Goal: Entertainment & Leisure: Consume media (video, audio)

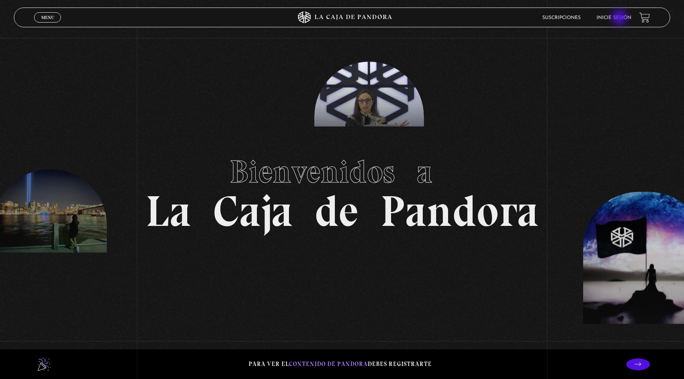
click at [620, 18] on link "Inicie sesión" at bounding box center [613, 17] width 35 height 5
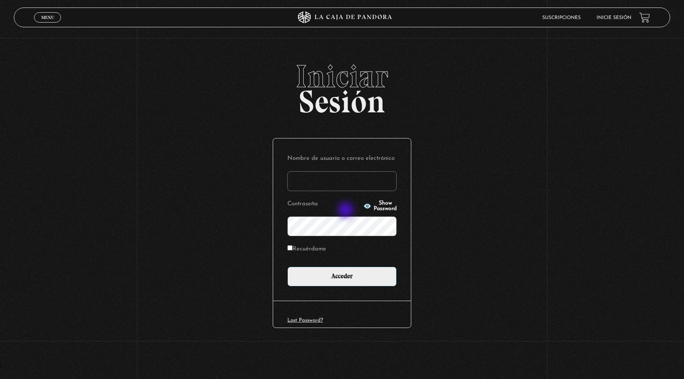
type input "indirastudnicki@gmail.com"
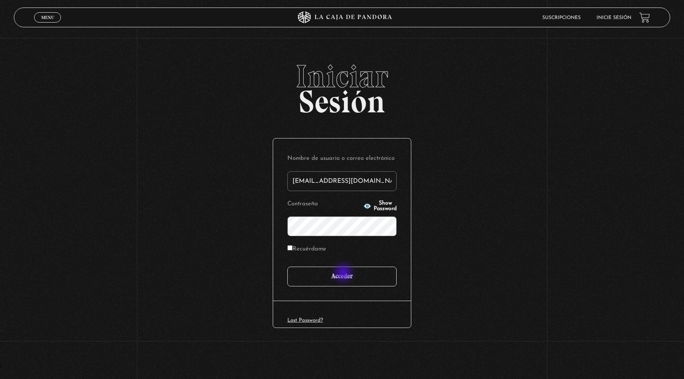
click at [345, 275] on input "Acceder" at bounding box center [341, 277] width 109 height 20
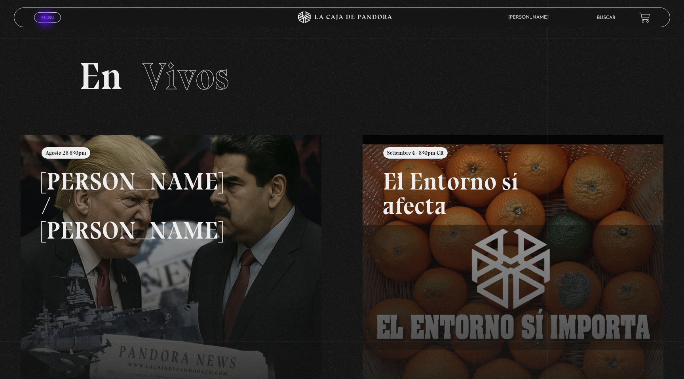
click at [46, 20] on span "Menu" at bounding box center [47, 17] width 13 height 5
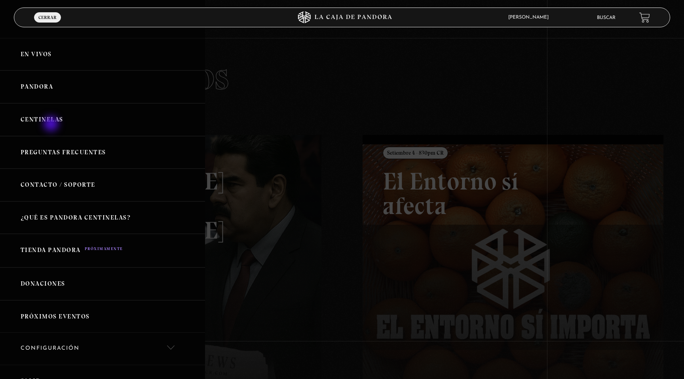
click at [52, 125] on link "Centinelas" at bounding box center [102, 119] width 205 height 33
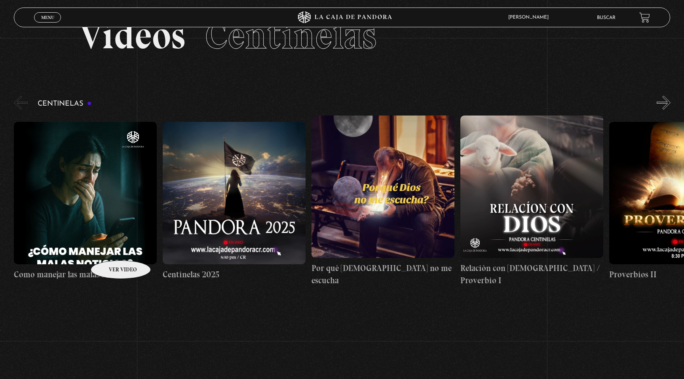
scroll to position [57, 0]
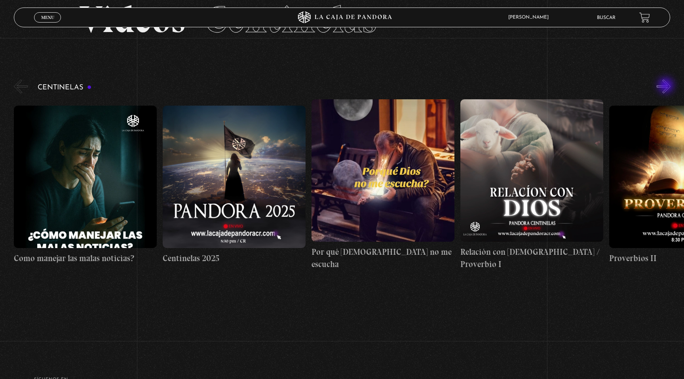
click at [666, 86] on button "»" at bounding box center [664, 87] width 14 height 14
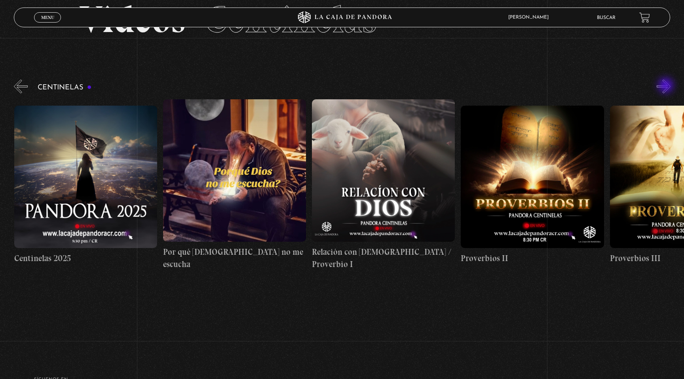
scroll to position [0, 149]
click at [663, 85] on button "»" at bounding box center [664, 87] width 14 height 14
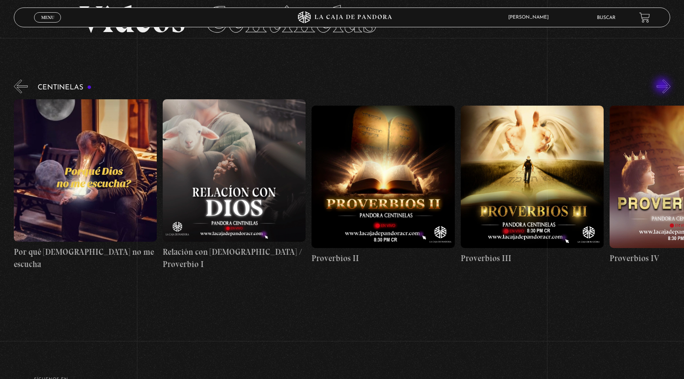
click at [663, 86] on button "»" at bounding box center [664, 87] width 14 height 14
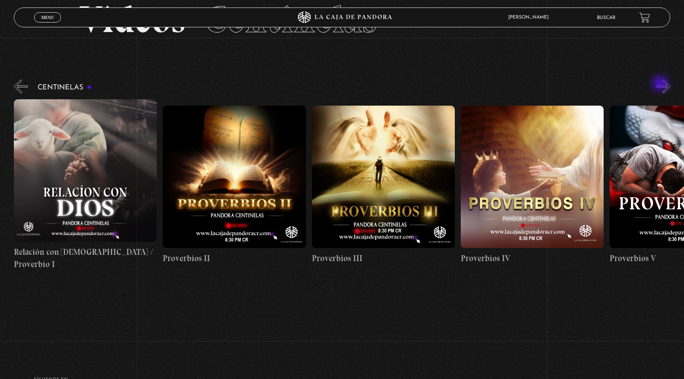
scroll to position [0, 446]
click at [246, 165] on figure at bounding box center [234, 177] width 143 height 142
click at [232, 177] on figure at bounding box center [234, 177] width 143 height 142
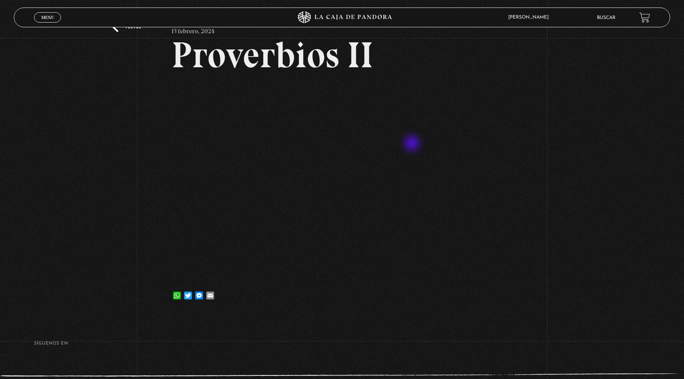
scroll to position [65, 0]
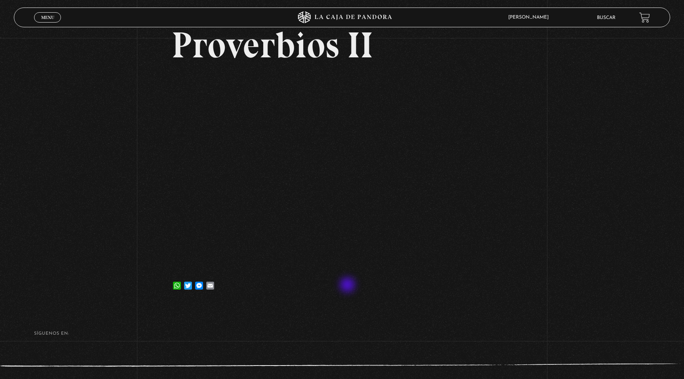
click at [348, 286] on div "WhatsApp Twitter Messenger Email" at bounding box center [342, 282] width 342 height 16
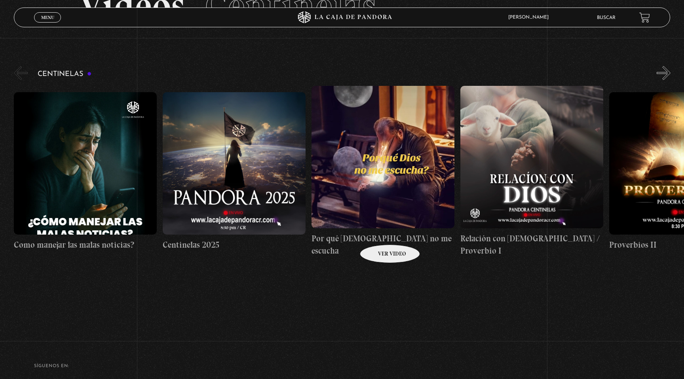
scroll to position [76, 0]
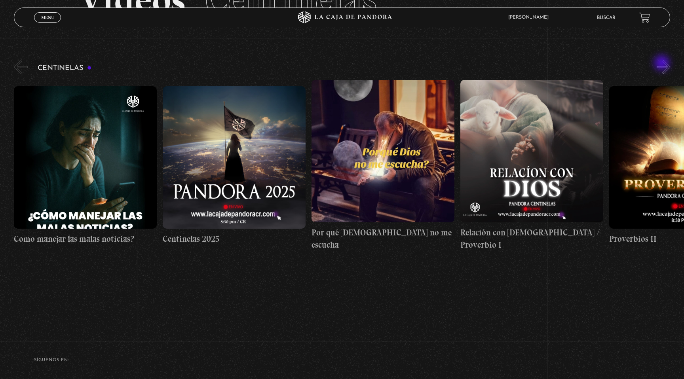
click at [663, 64] on button "»" at bounding box center [664, 67] width 14 height 14
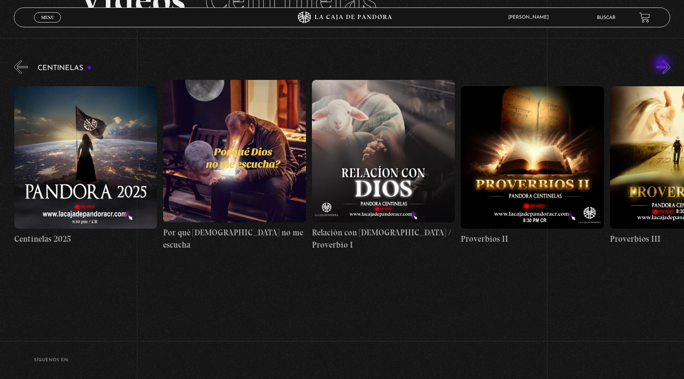
click at [663, 65] on button "»" at bounding box center [664, 67] width 14 height 14
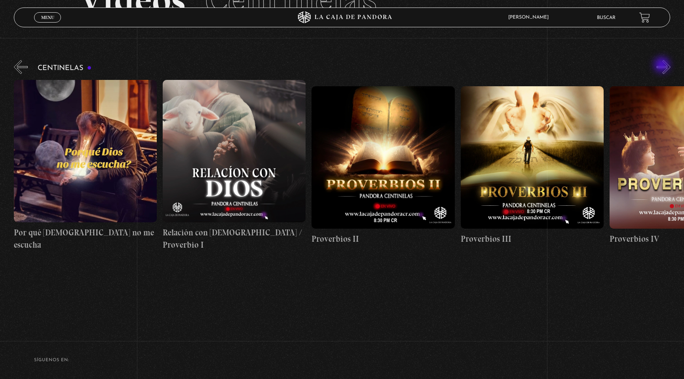
click at [663, 66] on button "»" at bounding box center [664, 67] width 14 height 14
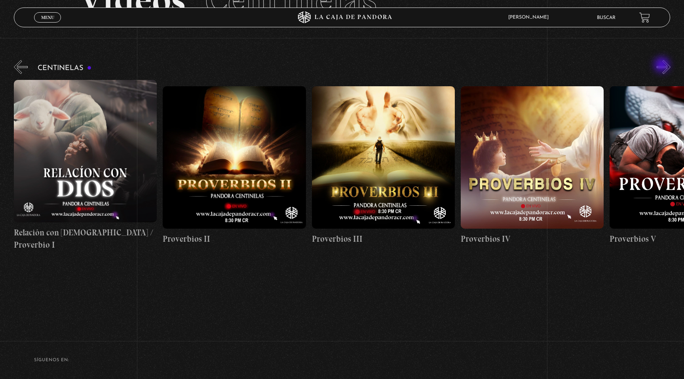
click at [663, 66] on button "»" at bounding box center [664, 67] width 14 height 14
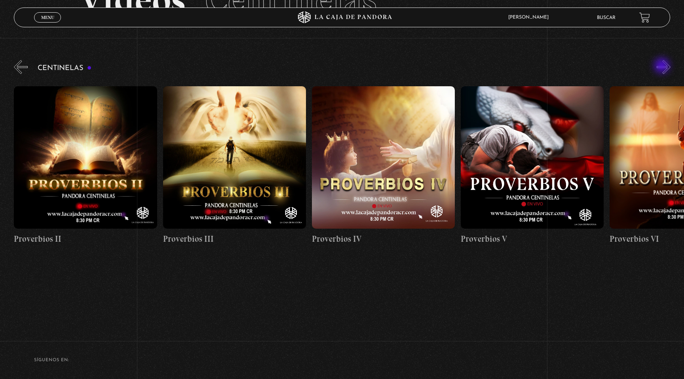
click at [663, 66] on button "»" at bounding box center [664, 67] width 14 height 14
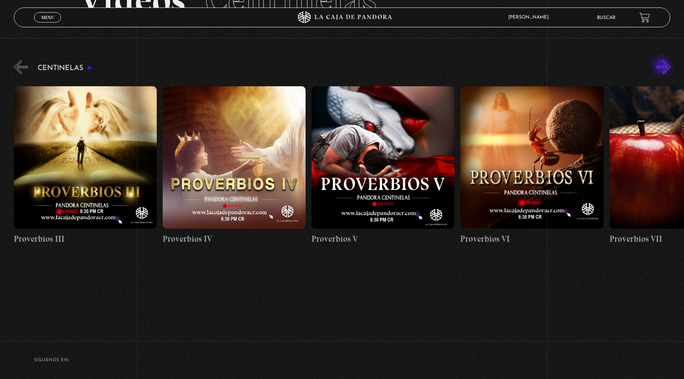
click at [663, 67] on button "»" at bounding box center [664, 67] width 14 height 14
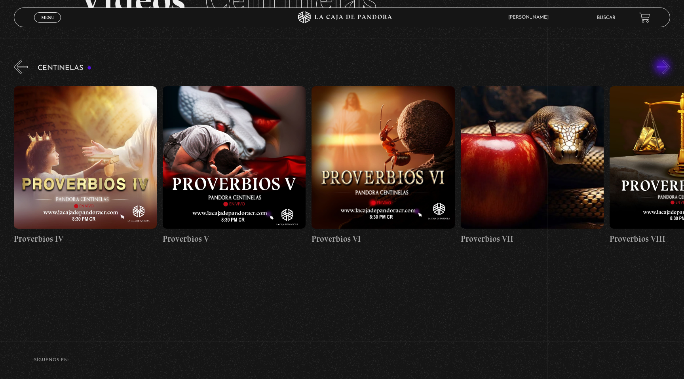
click at [663, 67] on button "»" at bounding box center [664, 67] width 14 height 14
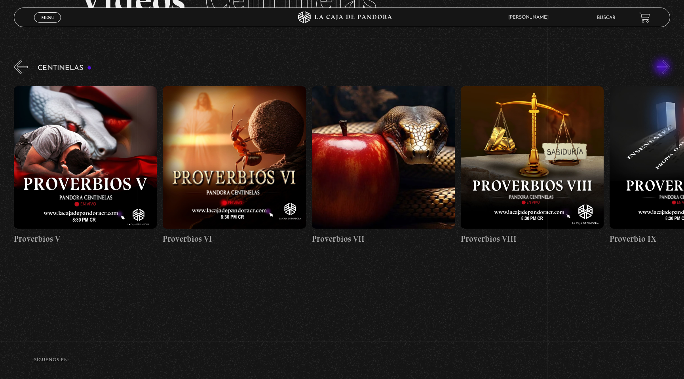
click at [663, 68] on button "»" at bounding box center [664, 67] width 14 height 14
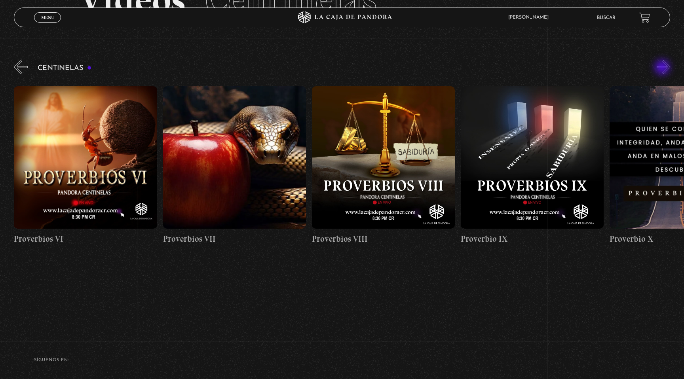
click at [663, 68] on button "»" at bounding box center [664, 67] width 14 height 14
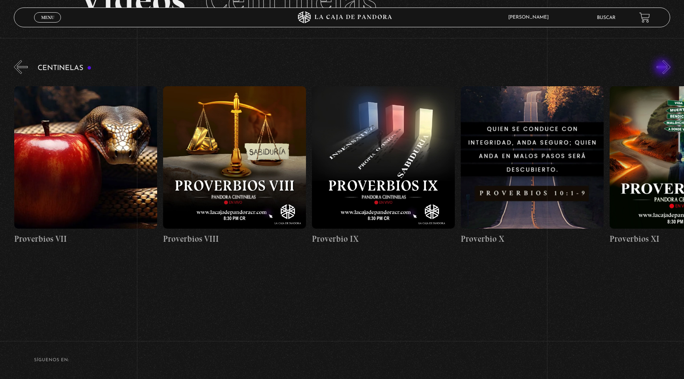
click at [663, 68] on button "»" at bounding box center [664, 67] width 14 height 14
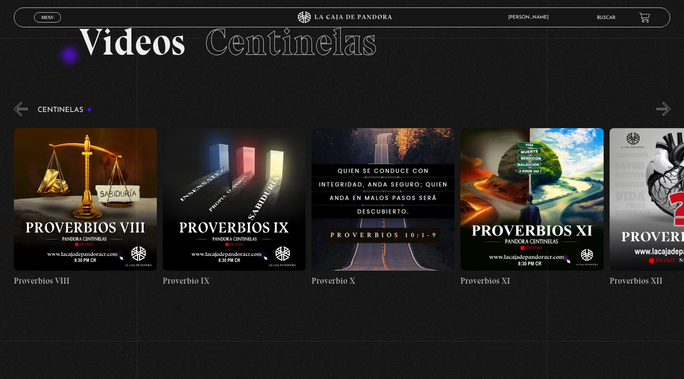
scroll to position [0, 0]
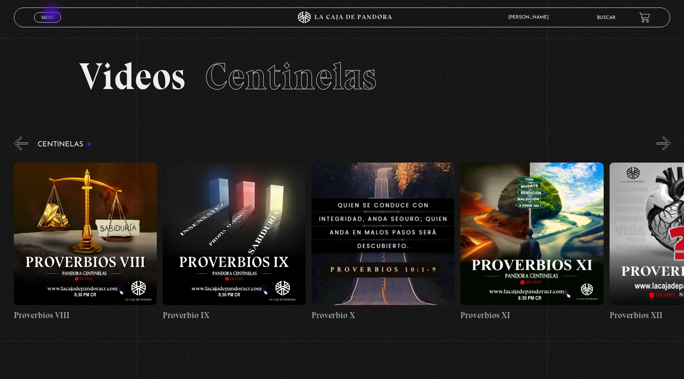
click at [53, 15] on span "Menu" at bounding box center [47, 17] width 13 height 5
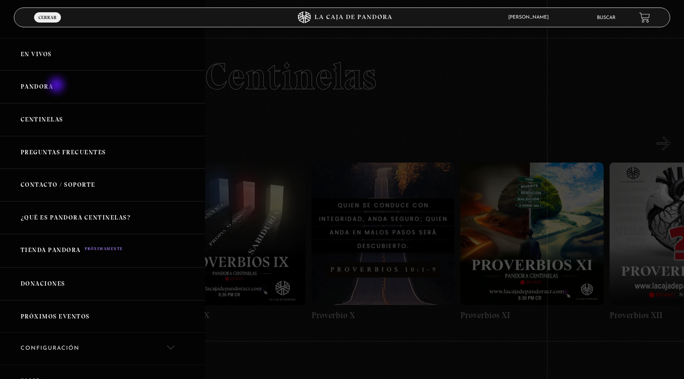
click at [57, 86] on link "Pandora" at bounding box center [102, 86] width 205 height 33
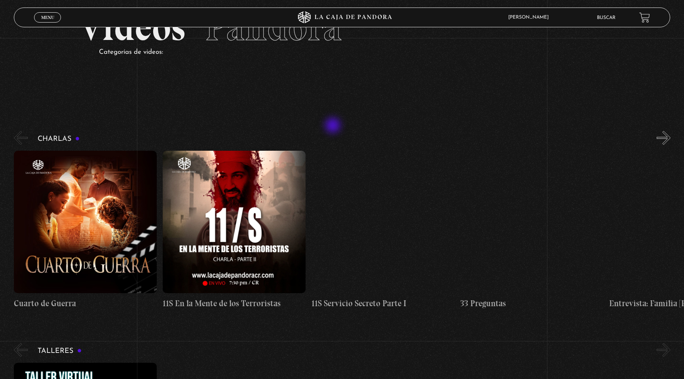
scroll to position [50, 0]
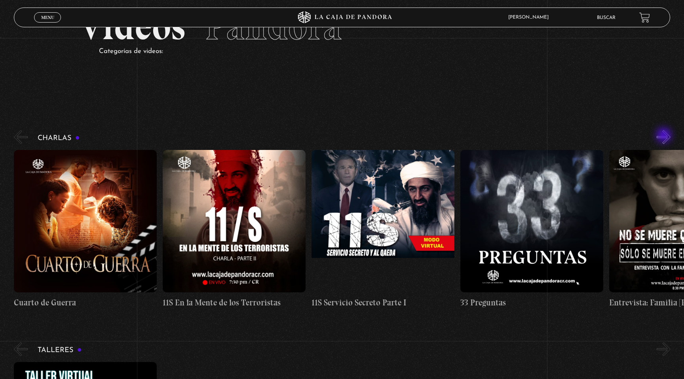
click at [664, 136] on button "»" at bounding box center [664, 137] width 14 height 14
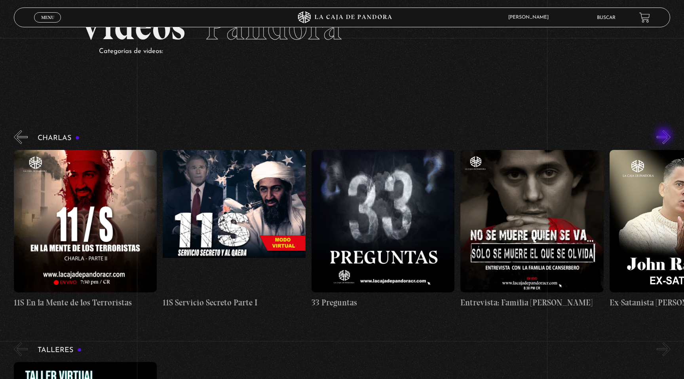
click at [664, 136] on button "»" at bounding box center [664, 137] width 14 height 14
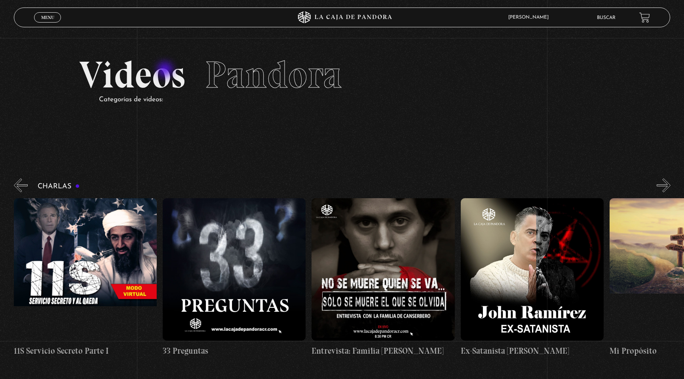
scroll to position [0, 0]
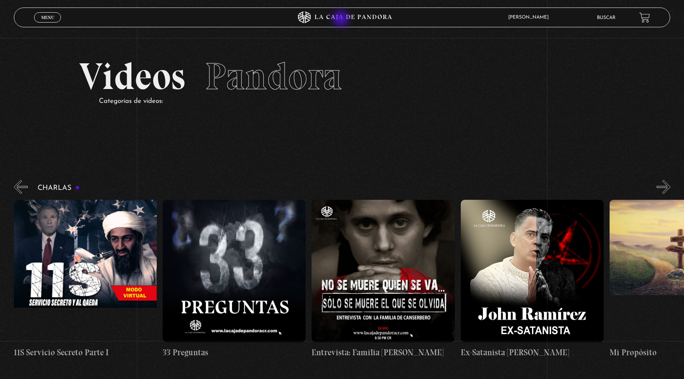
click at [342, 19] on icon at bounding box center [341, 17] width 205 height 12
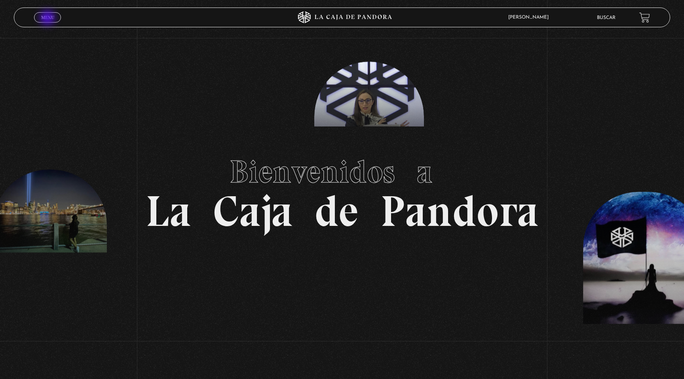
click at [48, 19] on span "Menu" at bounding box center [47, 17] width 13 height 5
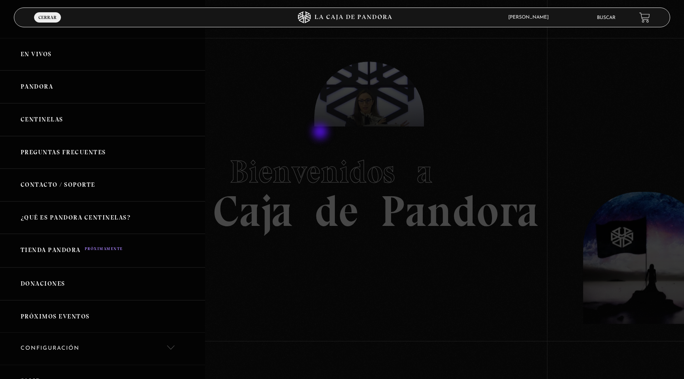
click at [321, 133] on div at bounding box center [342, 189] width 684 height 379
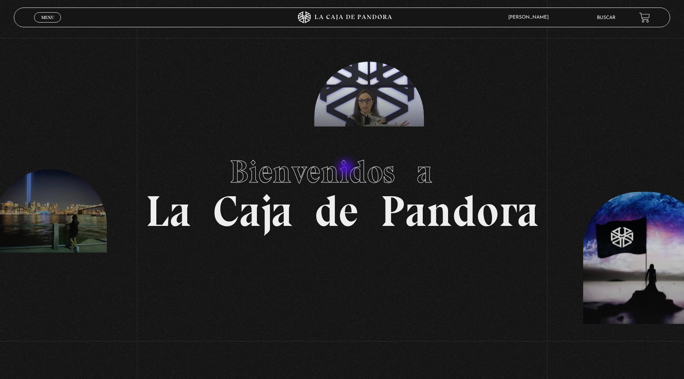
click at [346, 169] on span "Bienvenidos a" at bounding box center [342, 172] width 225 height 38
click at [371, 93] on section "Bienvenidos a La Caja de Pandora" at bounding box center [342, 189] width 684 height 379
click at [338, 182] on span "Bienvenidos a" at bounding box center [342, 172] width 225 height 38
click at [55, 19] on link "Menu Cerrar" at bounding box center [47, 17] width 27 height 10
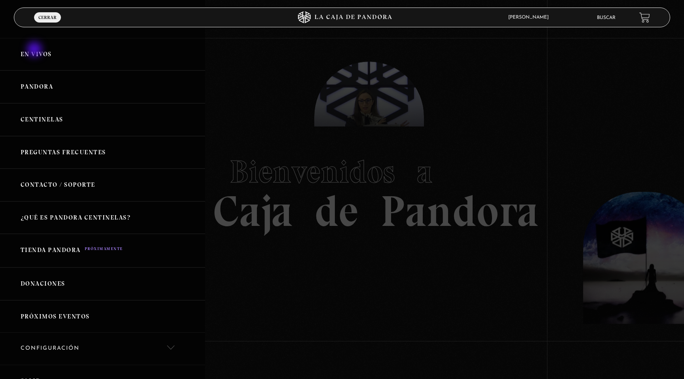
click at [35, 50] on link "En vivos" at bounding box center [102, 54] width 205 height 33
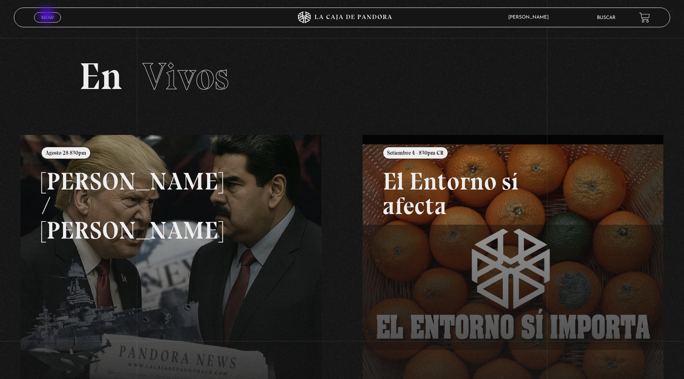
click at [47, 16] on span "Menu" at bounding box center [47, 17] width 13 height 5
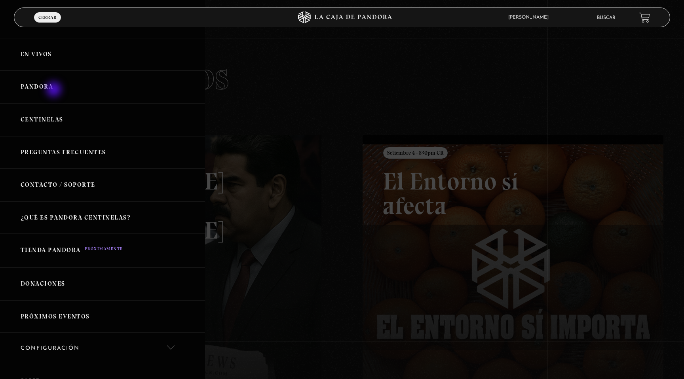
click at [55, 90] on link "Pandora" at bounding box center [102, 86] width 205 height 33
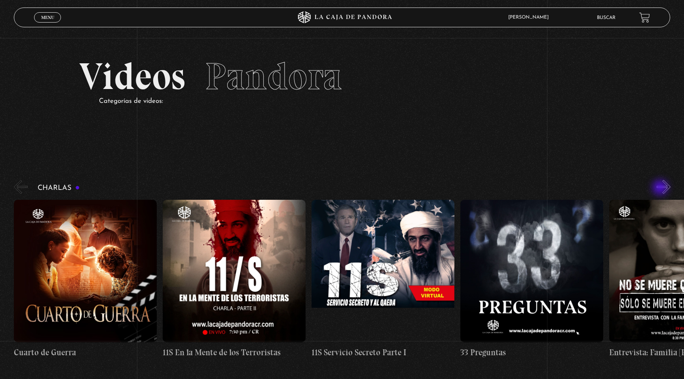
click at [661, 188] on button "»" at bounding box center [664, 187] width 14 height 14
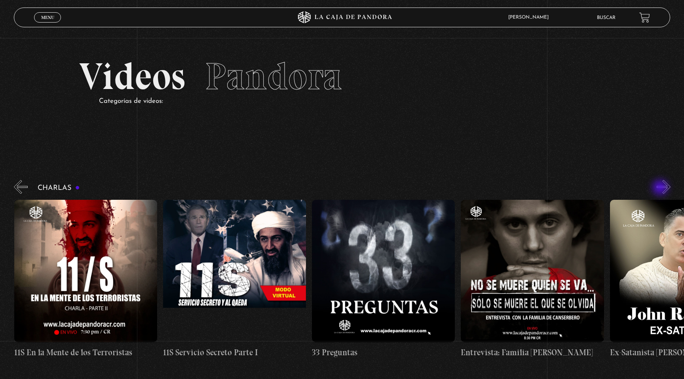
scroll to position [0, 149]
click at [661, 188] on button "»" at bounding box center [664, 187] width 14 height 14
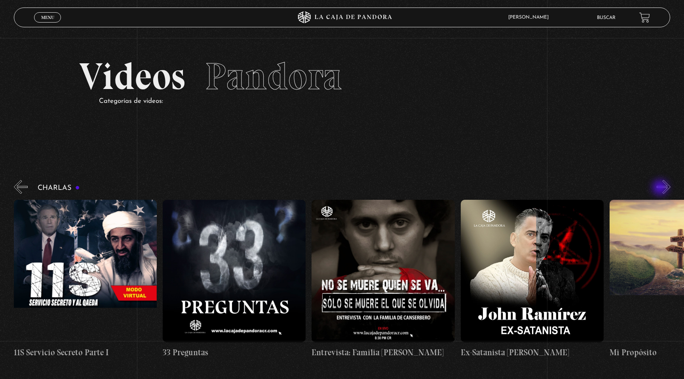
scroll to position [0, 298]
click at [661, 189] on button "»" at bounding box center [664, 187] width 14 height 14
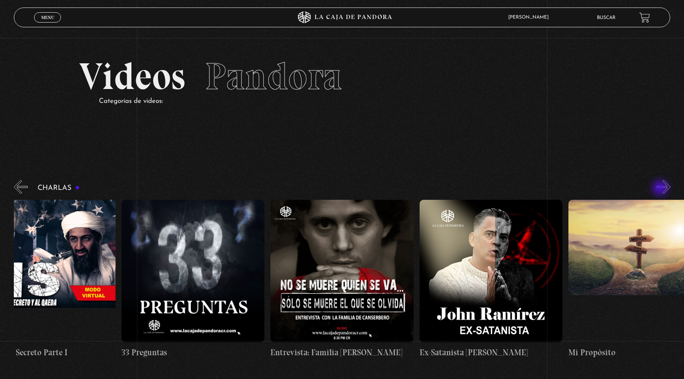
scroll to position [0, 372]
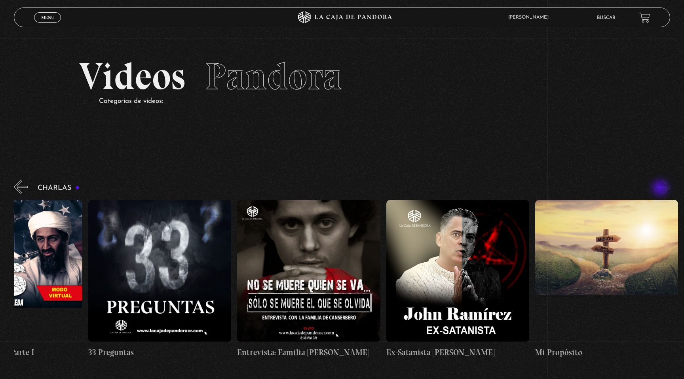
click at [661, 189] on button "»" at bounding box center [664, 187] width 14 height 14
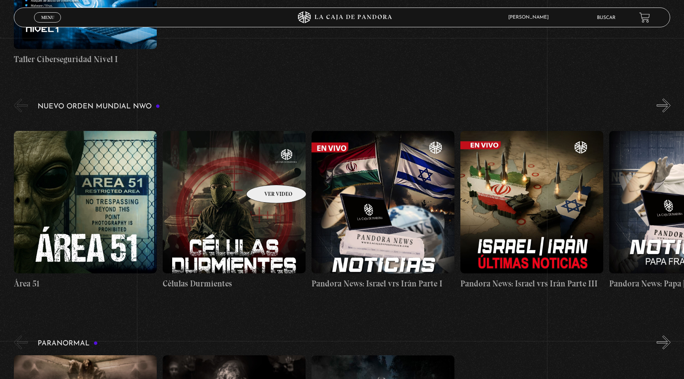
scroll to position [506, 0]
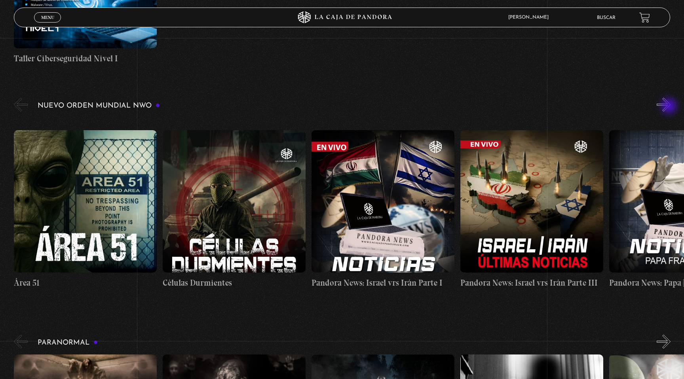
click at [668, 108] on button "»" at bounding box center [664, 105] width 14 height 14
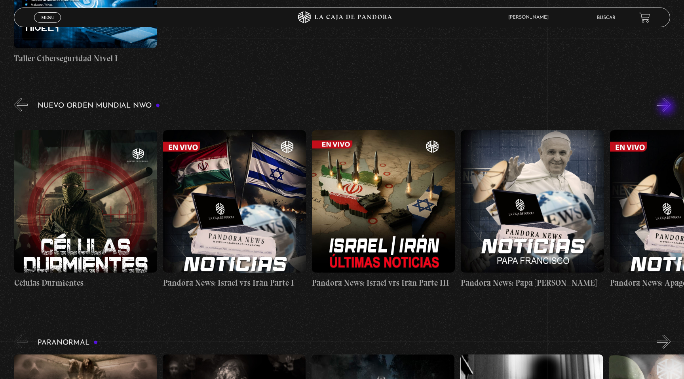
click at [667, 108] on button "»" at bounding box center [664, 105] width 14 height 14
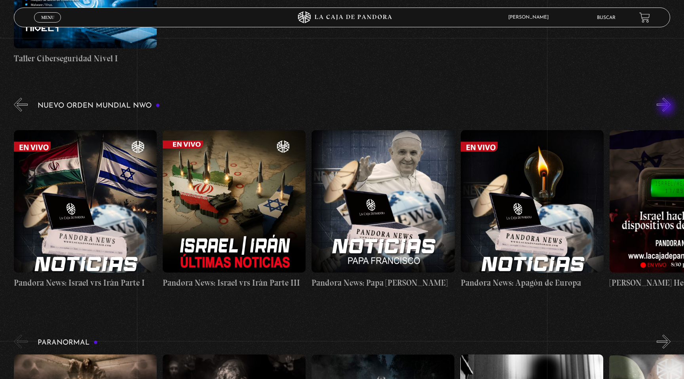
click at [667, 108] on button "»" at bounding box center [664, 105] width 14 height 14
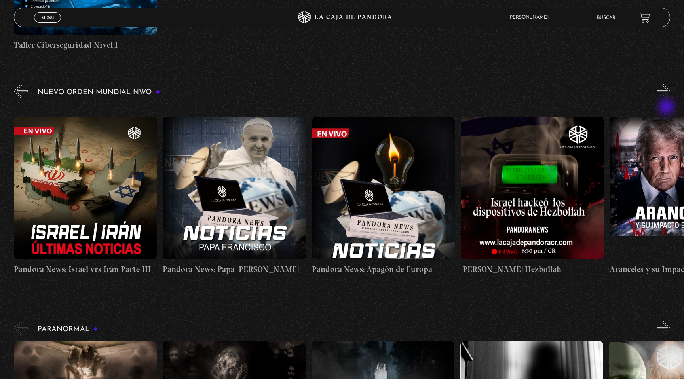
scroll to position [512, 0]
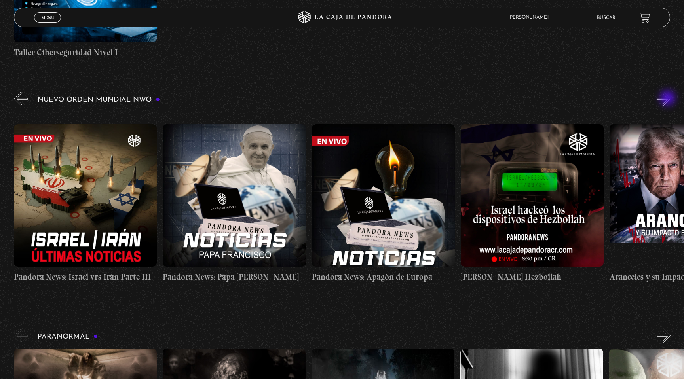
click at [668, 99] on button "»" at bounding box center [664, 99] width 14 height 14
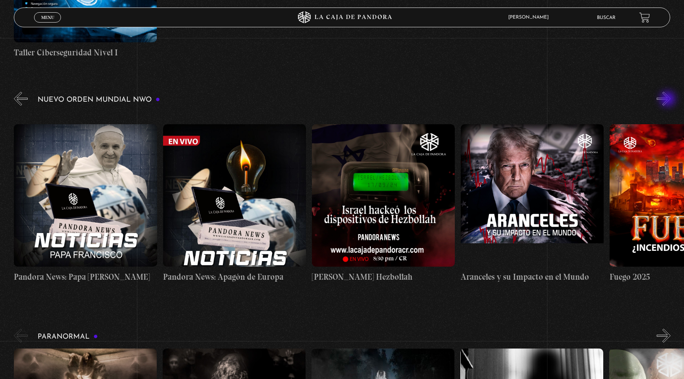
click at [668, 100] on button "»" at bounding box center [664, 99] width 14 height 14
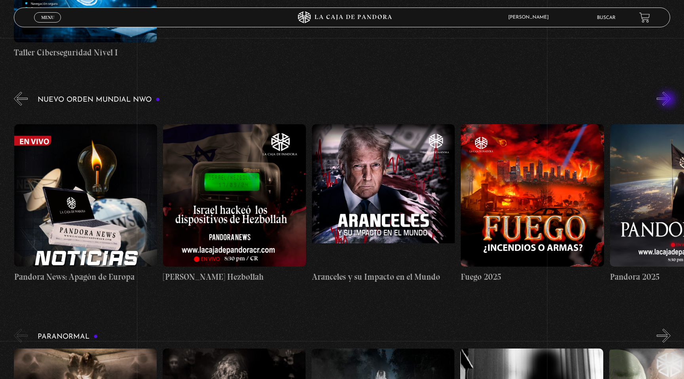
scroll to position [0, 744]
click at [668, 101] on button "»" at bounding box center [664, 99] width 14 height 14
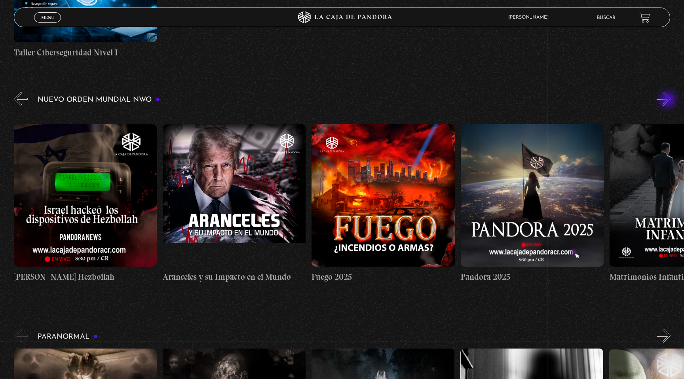
click at [668, 101] on button "»" at bounding box center [664, 99] width 14 height 14
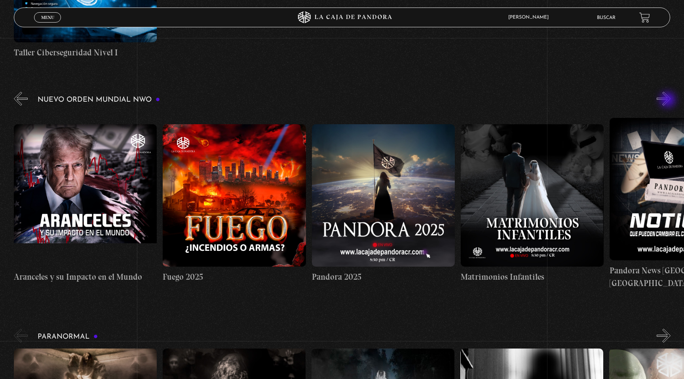
scroll to position [0, 1042]
click at [669, 102] on button "»" at bounding box center [664, 99] width 14 height 14
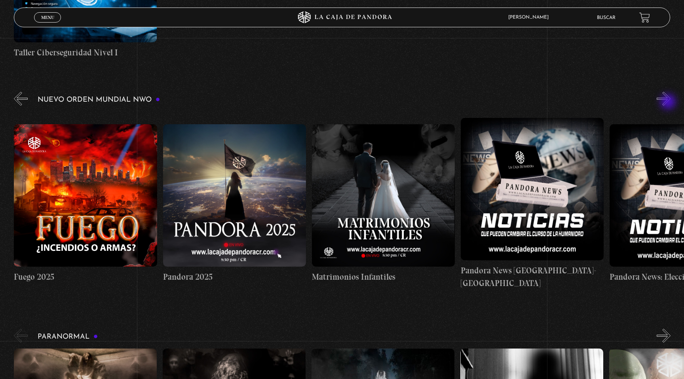
click at [669, 103] on button "»" at bounding box center [664, 99] width 14 height 14
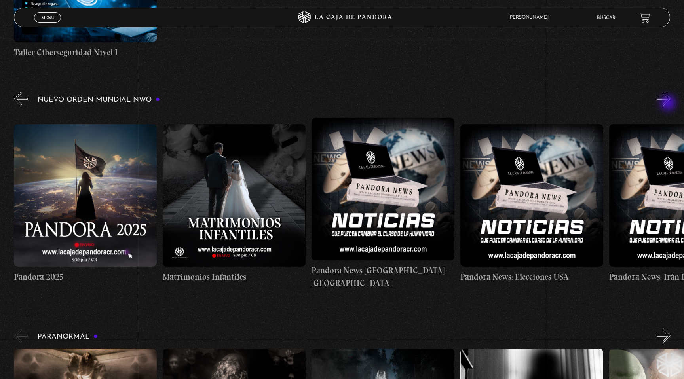
click at [669, 104] on button "»" at bounding box center [664, 99] width 14 height 14
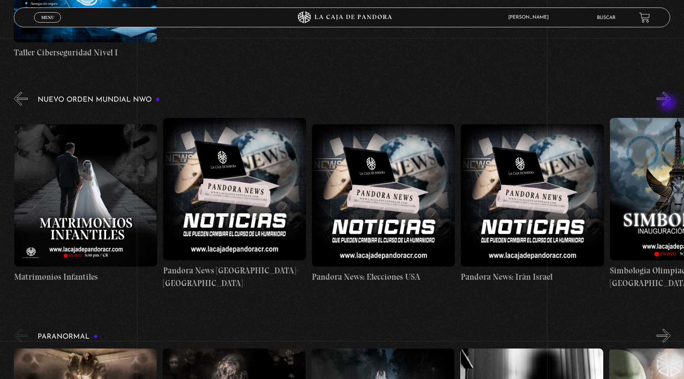
click at [669, 104] on button "»" at bounding box center [664, 99] width 14 height 14
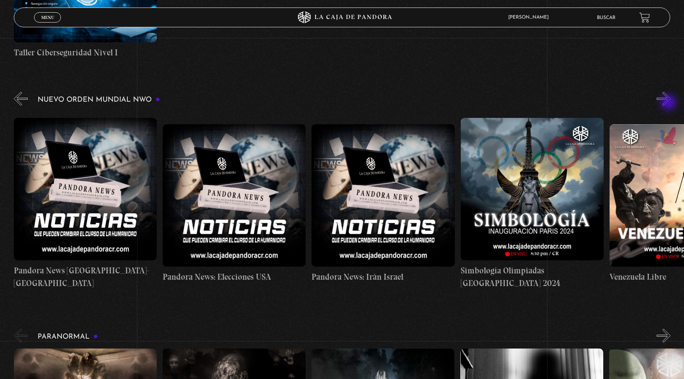
click at [669, 103] on button "»" at bounding box center [664, 99] width 14 height 14
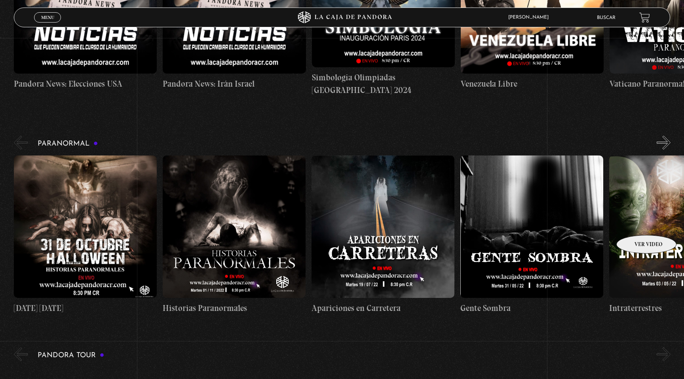
scroll to position [706, 0]
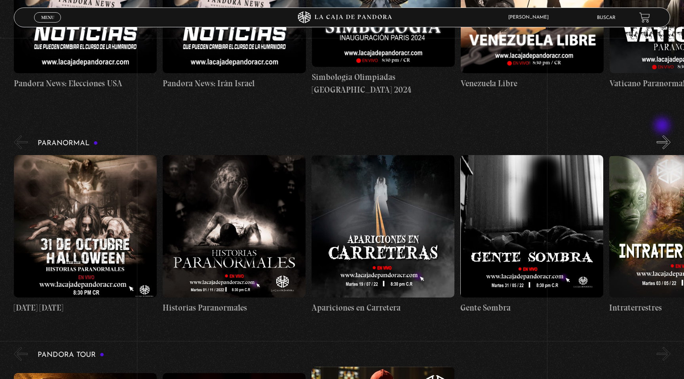
click at [663, 135] on button "»" at bounding box center [664, 142] width 14 height 14
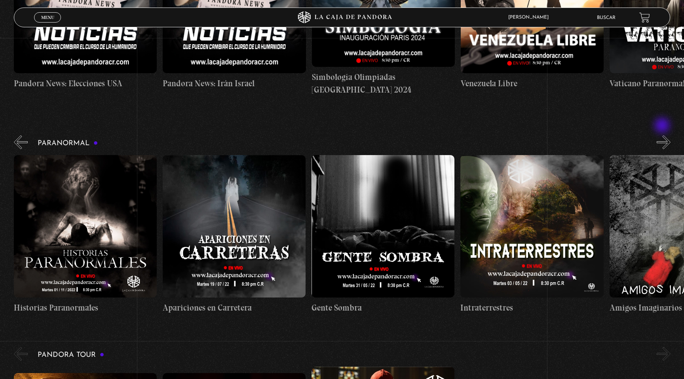
click at [663, 135] on button "»" at bounding box center [664, 142] width 14 height 14
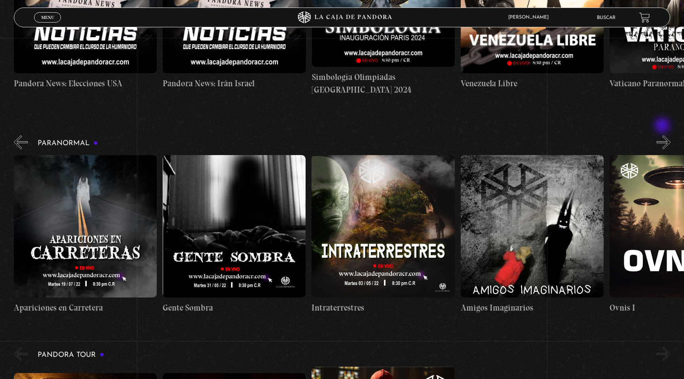
click at [663, 135] on button "»" at bounding box center [664, 142] width 14 height 14
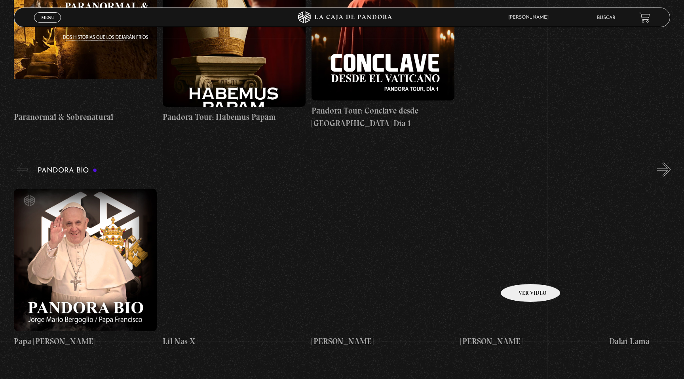
scroll to position [1115, 0]
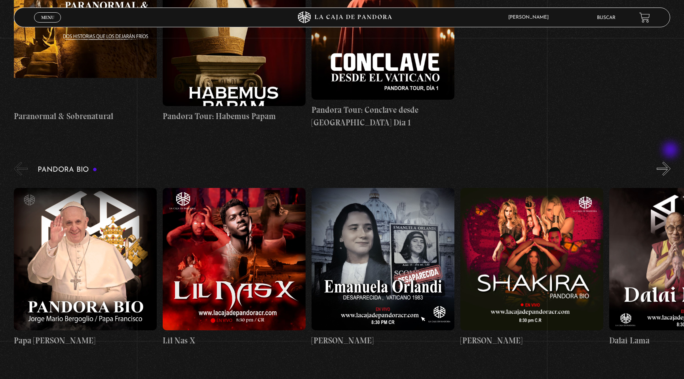
click at [671, 160] on div "Pandora Bio Shakira" at bounding box center [349, 256] width 670 height 193
click at [666, 162] on button "»" at bounding box center [664, 169] width 14 height 14
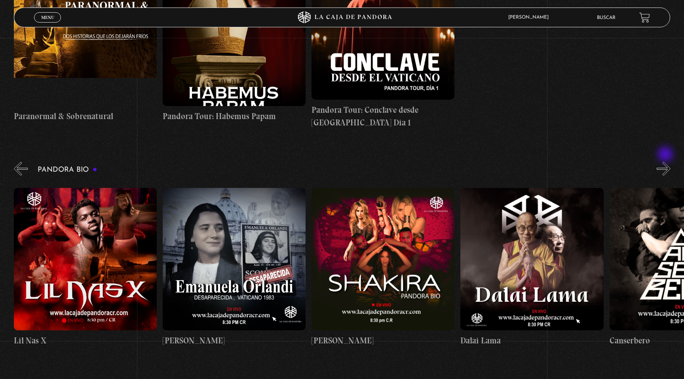
click at [666, 162] on button "»" at bounding box center [664, 169] width 14 height 14
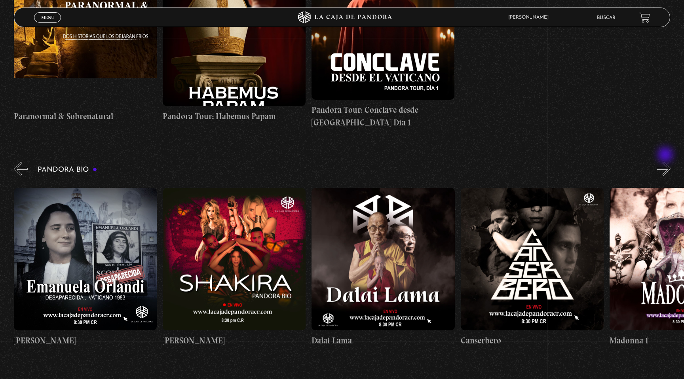
scroll to position [0, 298]
click at [666, 162] on button "»" at bounding box center [664, 169] width 14 height 14
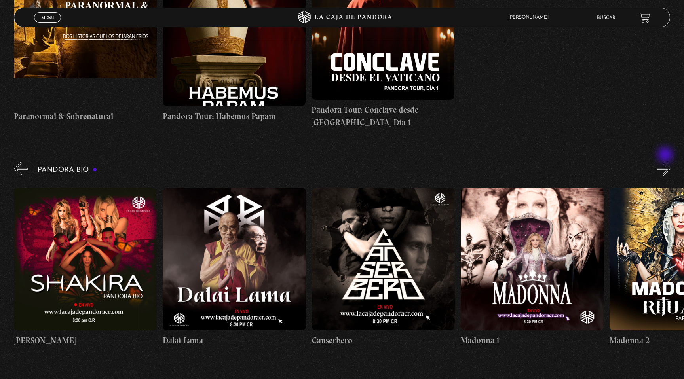
scroll to position [0, 446]
click at [666, 162] on button "»" at bounding box center [664, 169] width 14 height 14
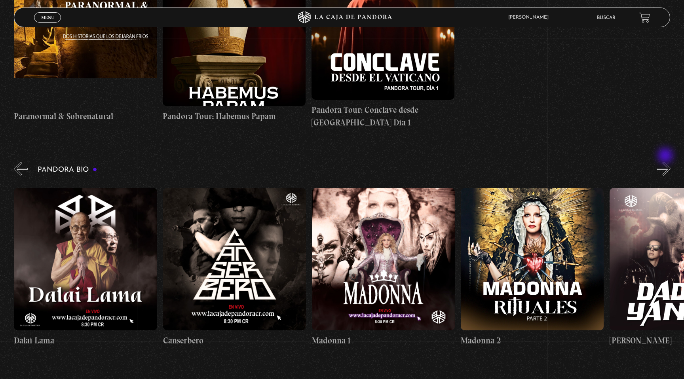
click at [666, 162] on button "»" at bounding box center [664, 169] width 14 height 14
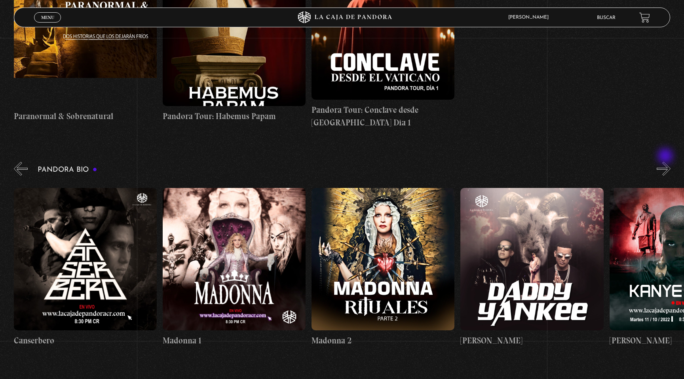
click at [666, 162] on button "»" at bounding box center [664, 169] width 14 height 14
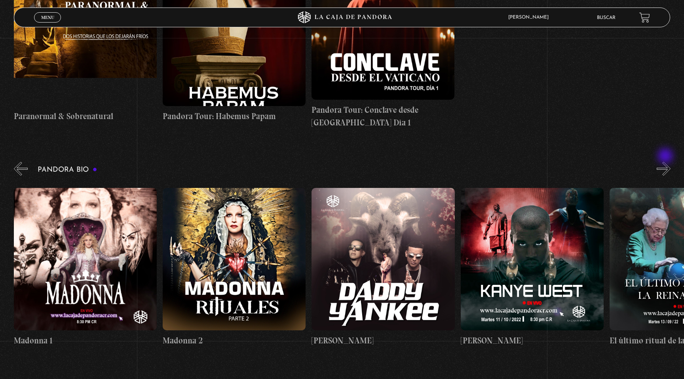
click at [666, 162] on button "»" at bounding box center [664, 169] width 14 height 14
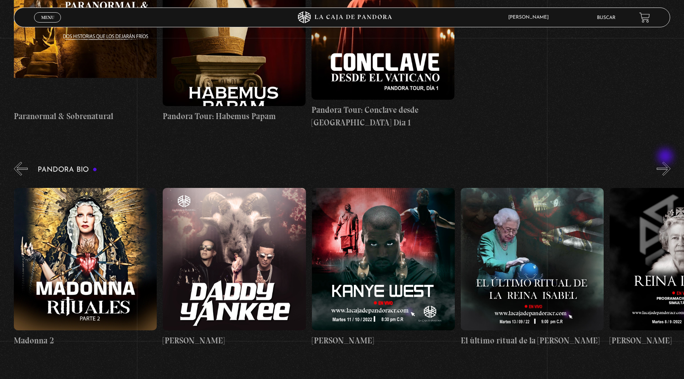
click at [666, 162] on button "»" at bounding box center [664, 169] width 14 height 14
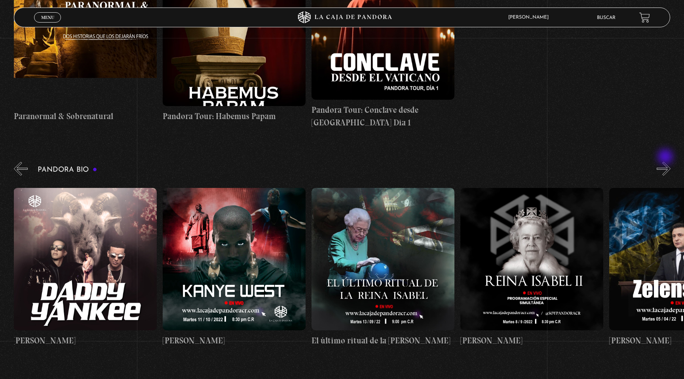
click at [666, 162] on button "»" at bounding box center [664, 169] width 14 height 14
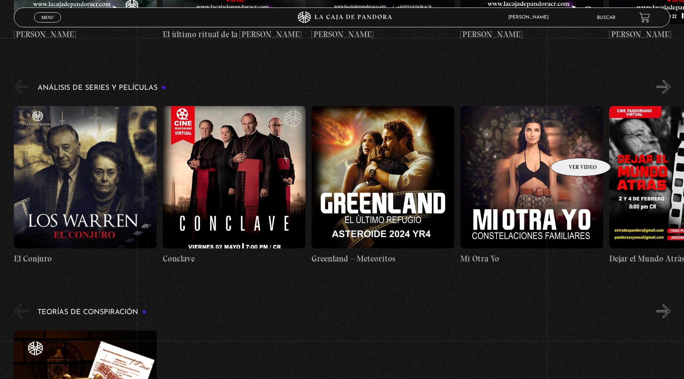
scroll to position [1416, 0]
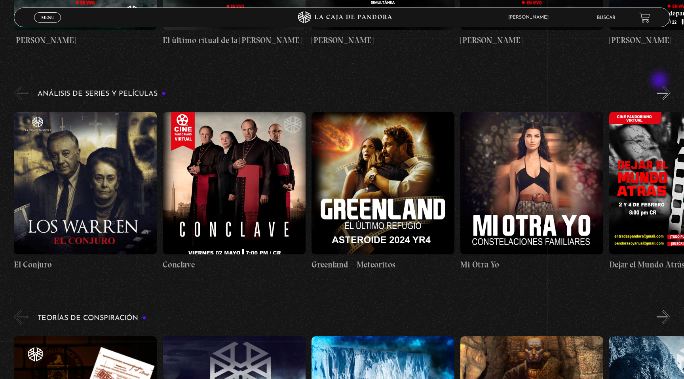
click at [660, 86] on button "»" at bounding box center [664, 93] width 14 height 14
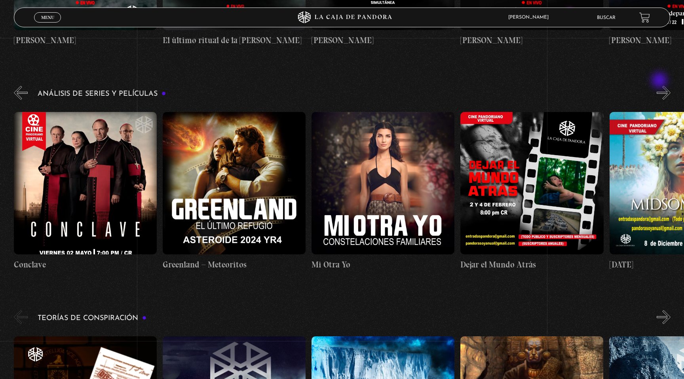
click at [660, 86] on button "»" at bounding box center [664, 93] width 14 height 14
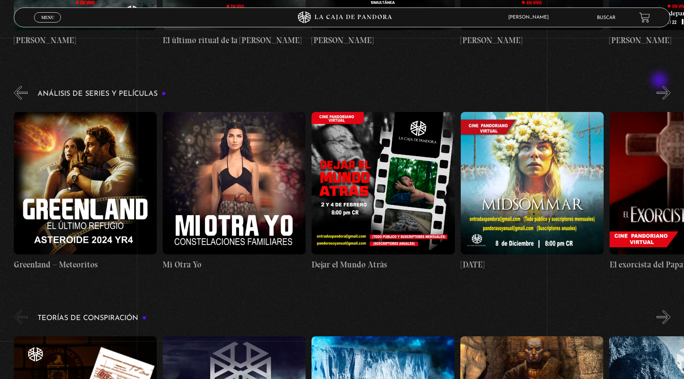
scroll to position [0, 298]
click at [662, 86] on button "»" at bounding box center [664, 93] width 14 height 14
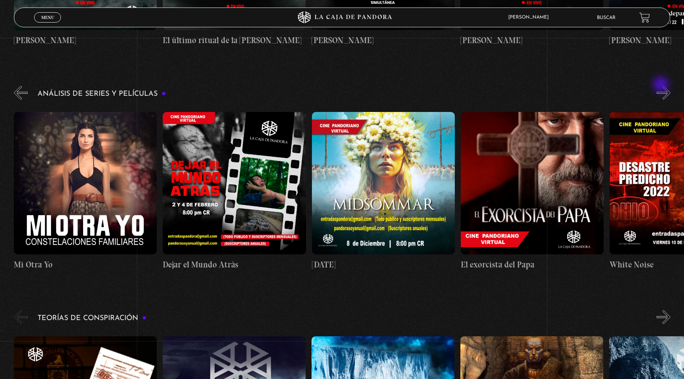
scroll to position [0, 446]
click at [78, 152] on figure at bounding box center [85, 183] width 143 height 142
click at [88, 172] on figure at bounding box center [85, 183] width 143 height 142
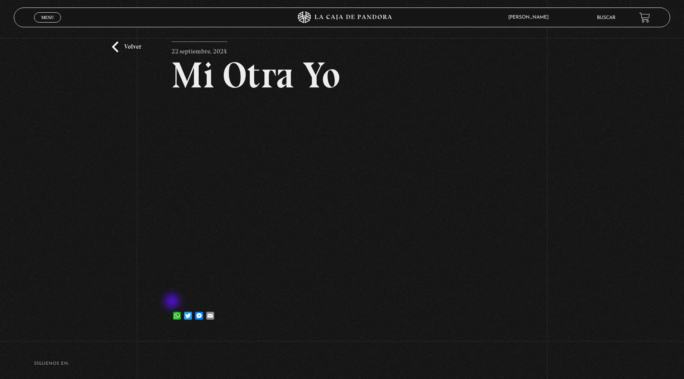
scroll to position [35, 0]
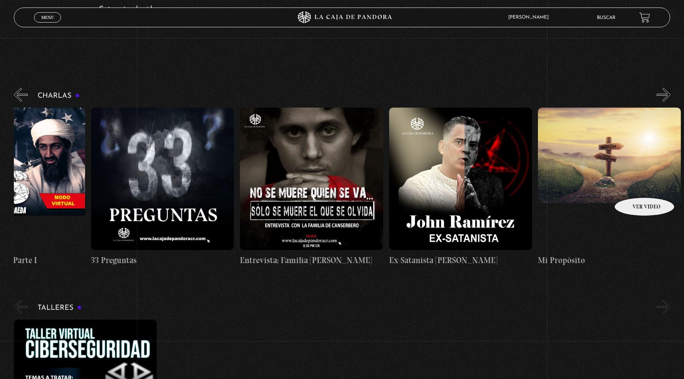
scroll to position [0, 372]
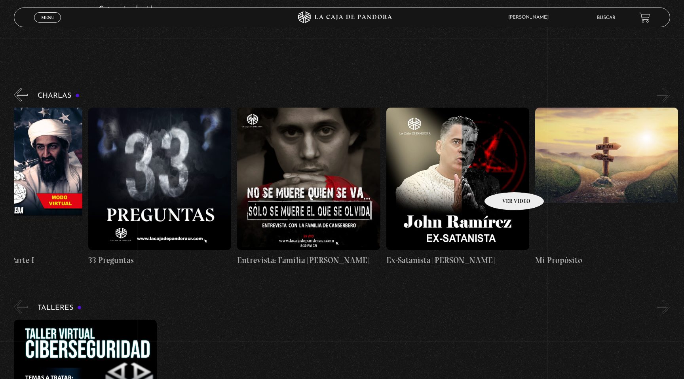
click at [504, 180] on figure at bounding box center [457, 179] width 143 height 142
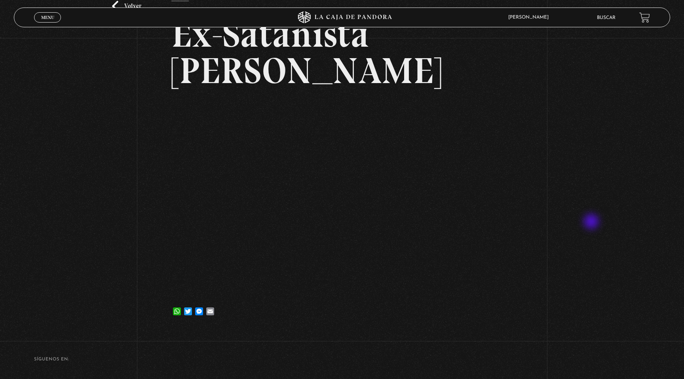
scroll to position [76, 0]
click at [431, 325] on div "Volver [DATE] Ex-Satanista [PERSON_NAME] WhatsApp Twitter Messenger Email" at bounding box center [342, 164] width 342 height 329
